Goal: Information Seeking & Learning: Learn about a topic

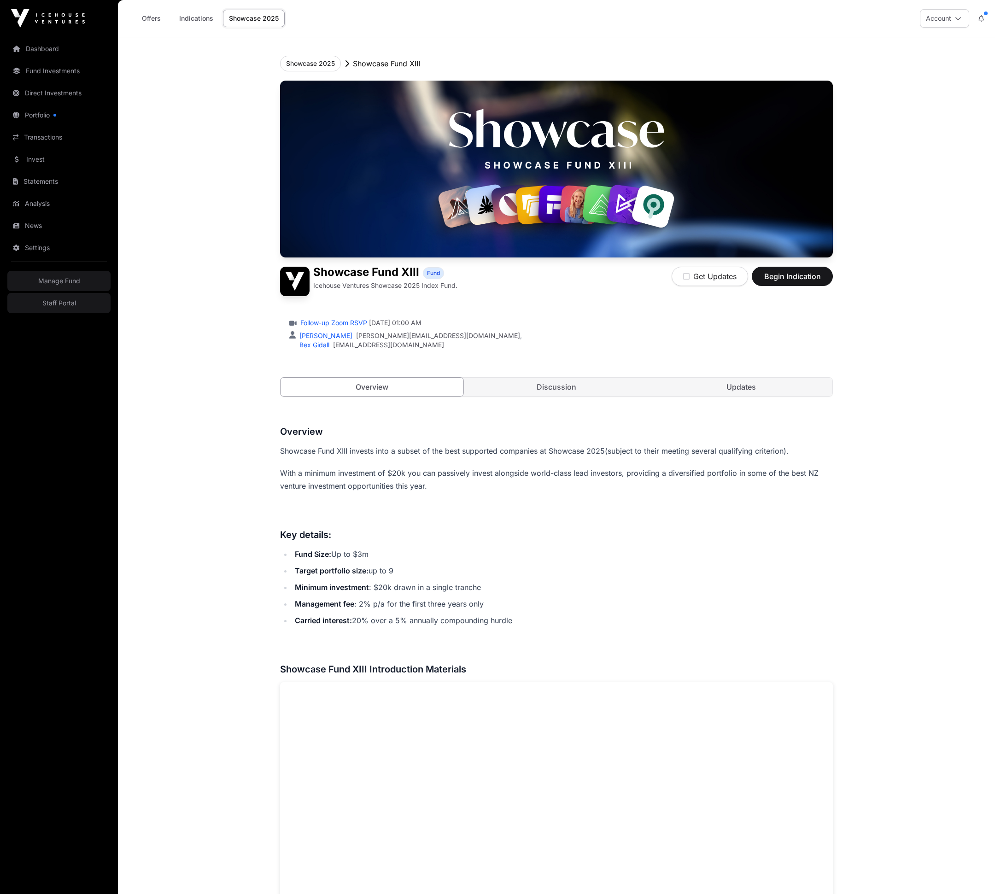
click at [41, 157] on link "Invest" at bounding box center [58, 159] width 103 height 20
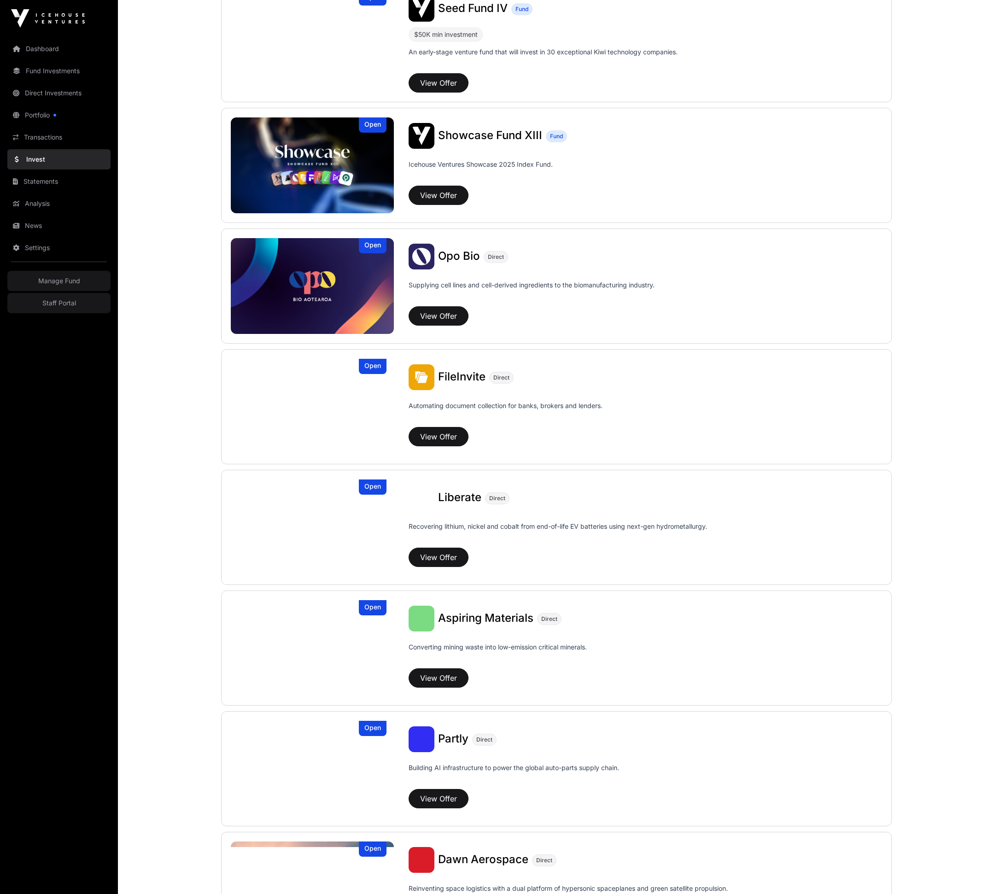
scroll to position [253, 0]
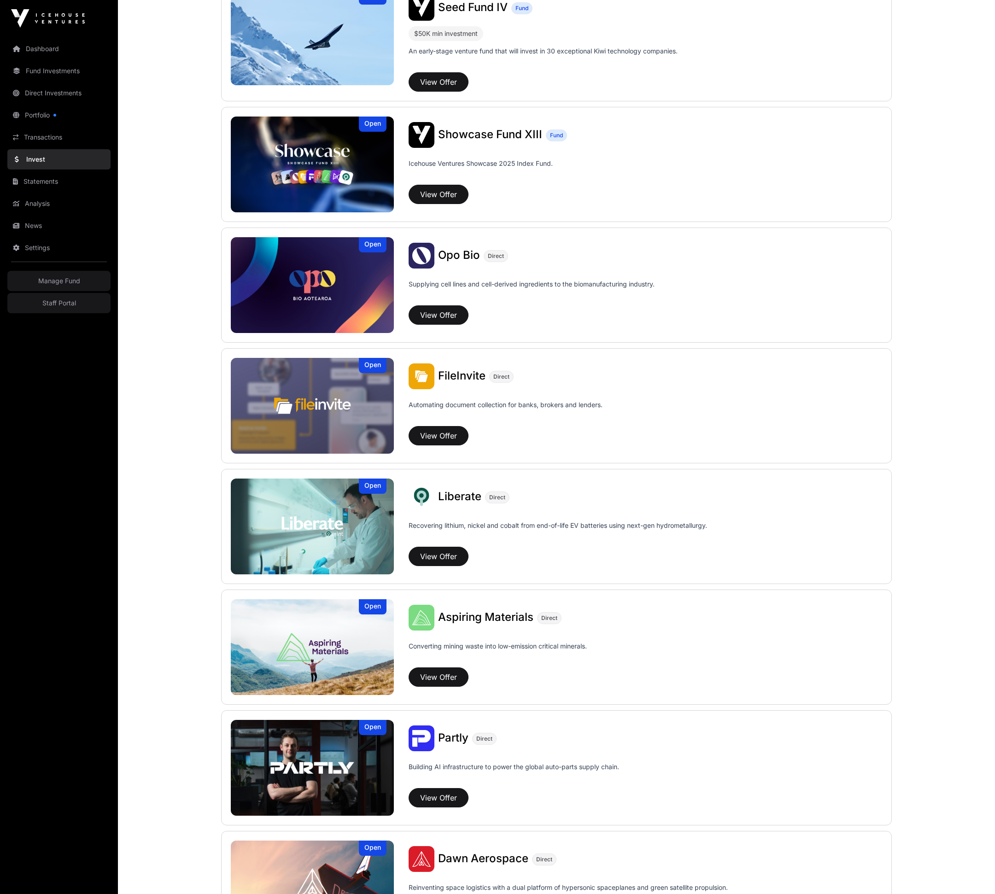
click at [475, 617] on span "Aspiring Materials" at bounding box center [485, 616] width 95 height 13
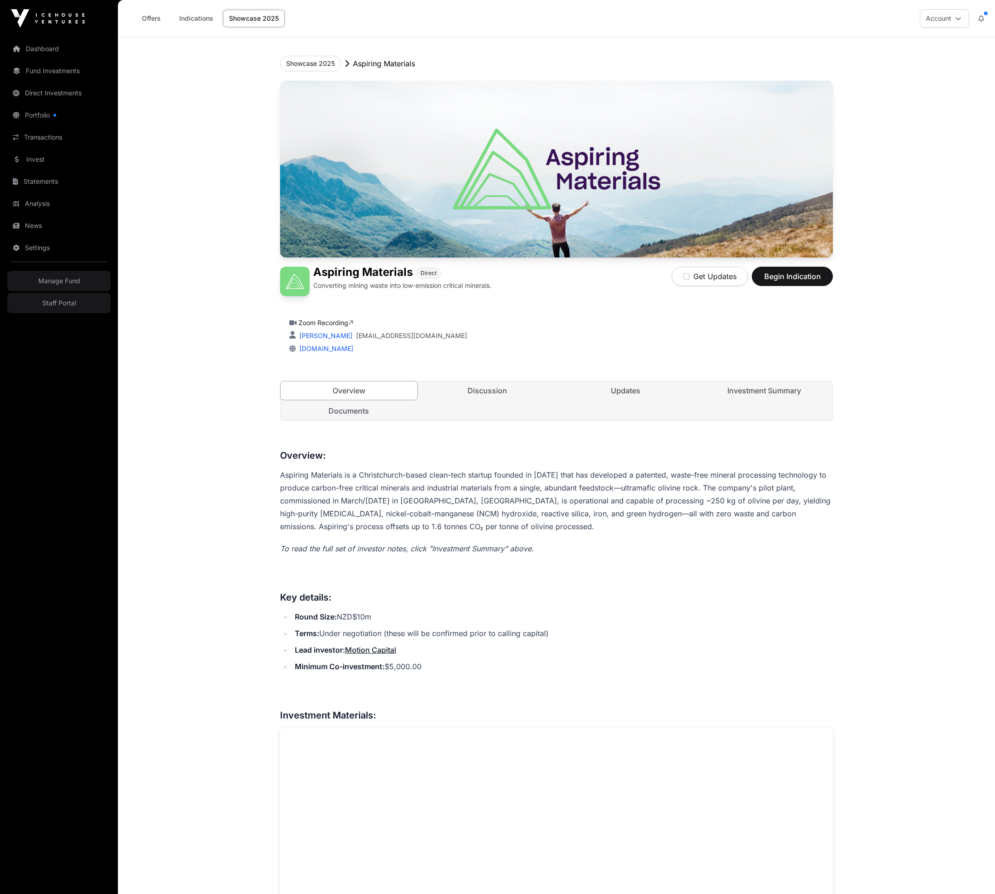
scroll to position [18, 0]
